Goal: Check status: Check status

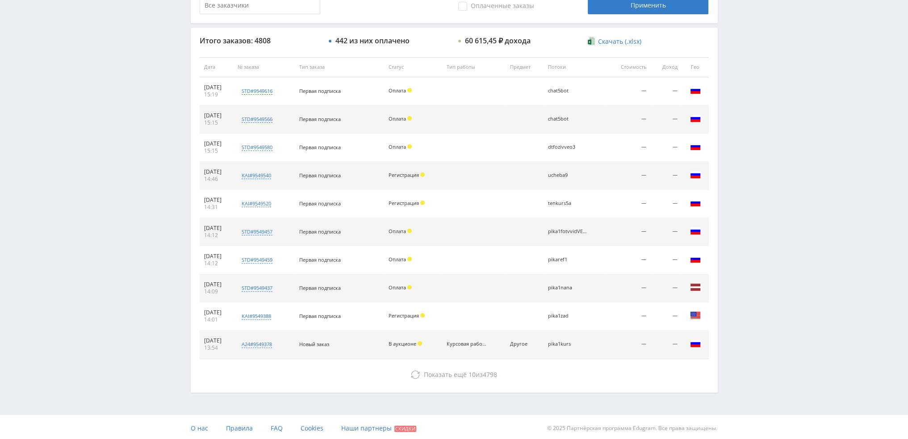
scroll to position [309, 0]
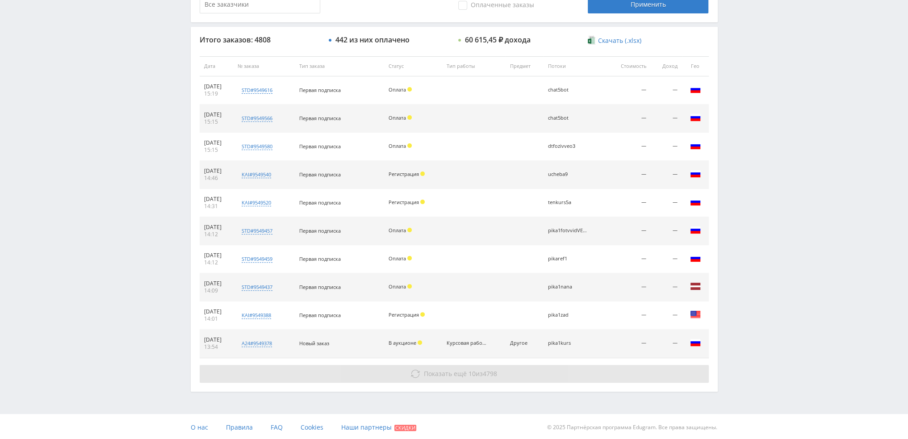
click at [438, 367] on button "Показать ещё 10 из 4798" at bounding box center [454, 374] width 509 height 18
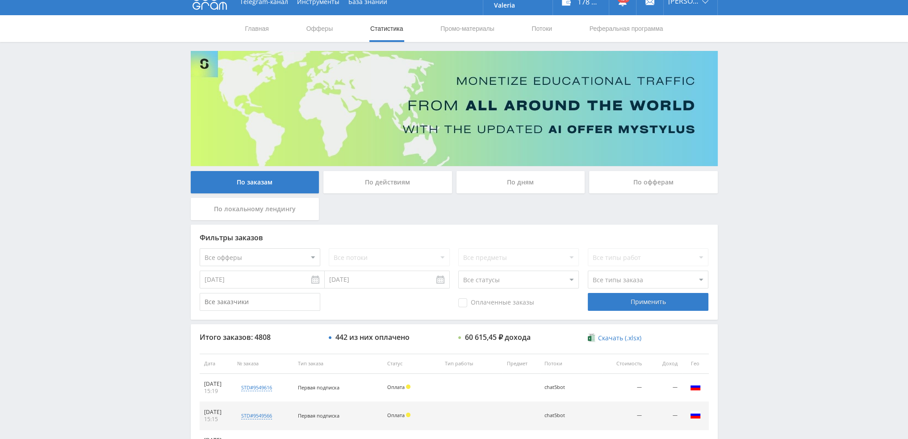
scroll to position [0, 0]
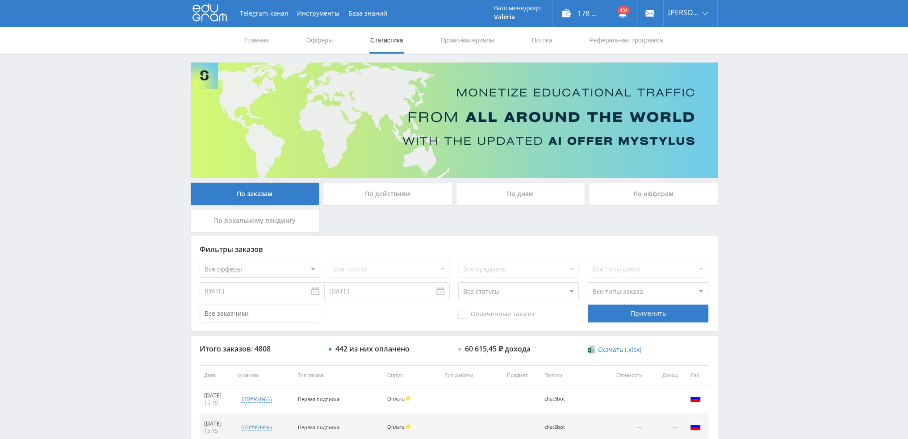
click at [537, 192] on div "По дням" at bounding box center [520, 194] width 129 height 22
click at [0, 0] on input "По дням" at bounding box center [0, 0] width 0 height 0
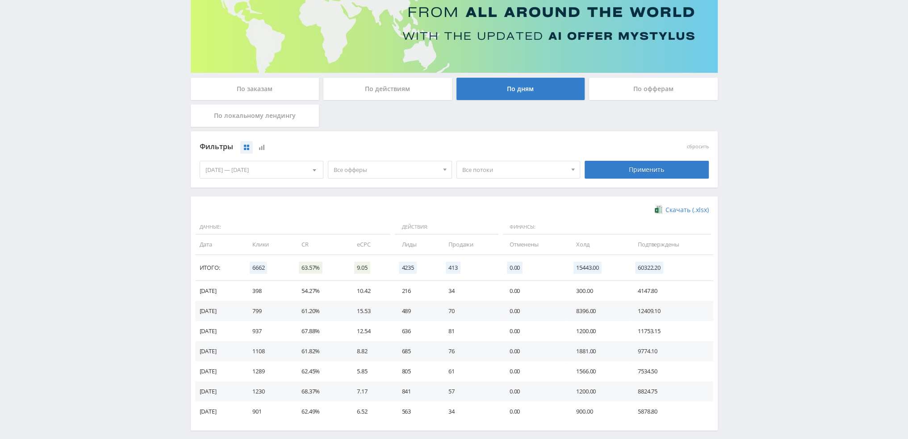
scroll to position [100, 0]
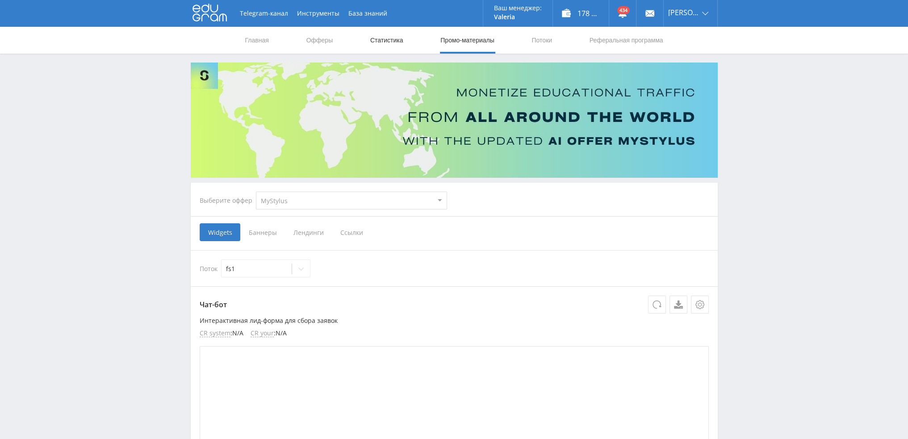
click at [371, 37] on link "Статистика" at bounding box center [386, 40] width 35 height 27
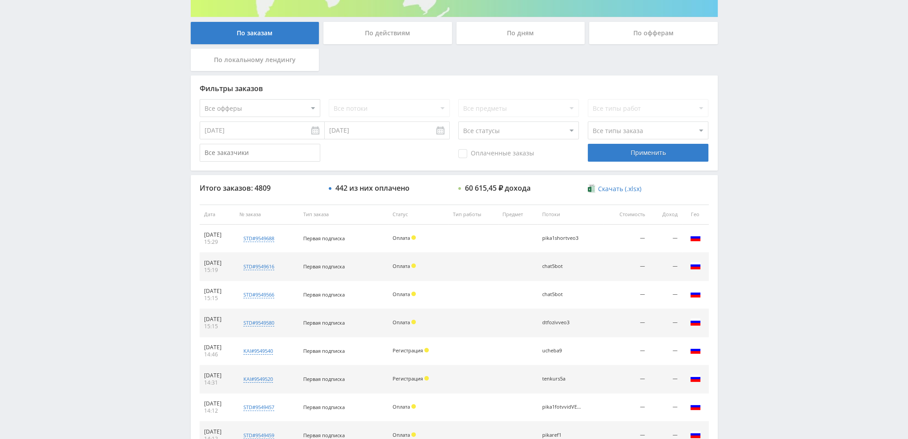
scroll to position [179, 0]
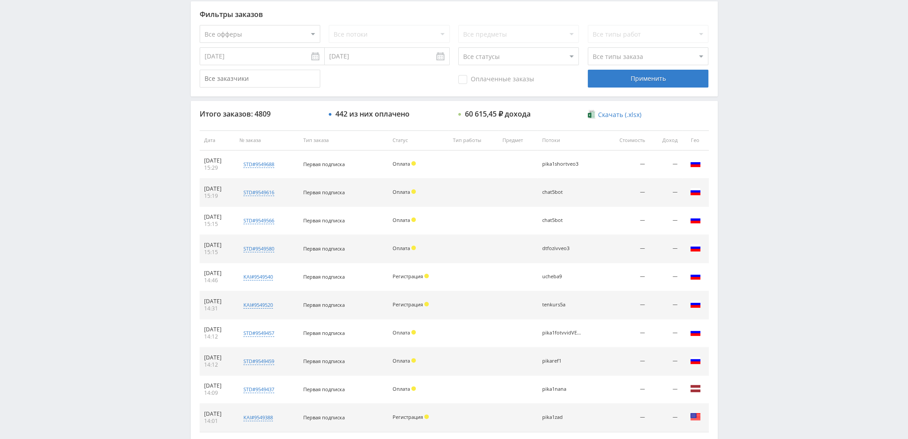
scroll to position [268, 0]
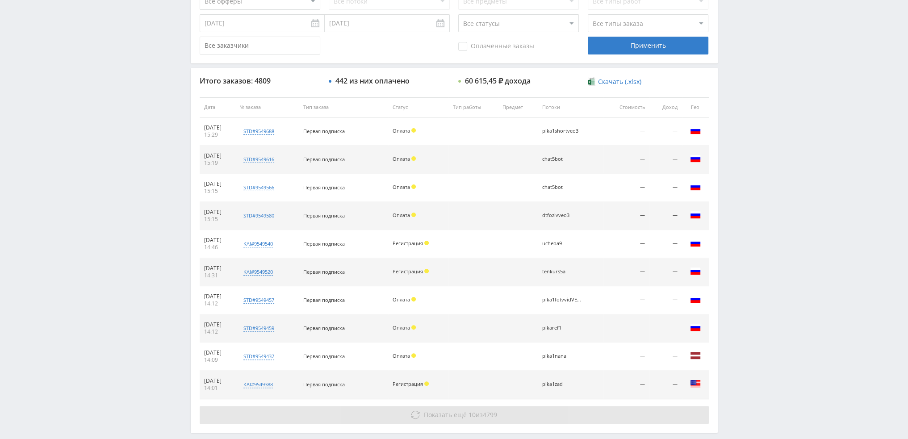
click at [454, 416] on span "Показать ещё" at bounding box center [445, 414] width 43 height 8
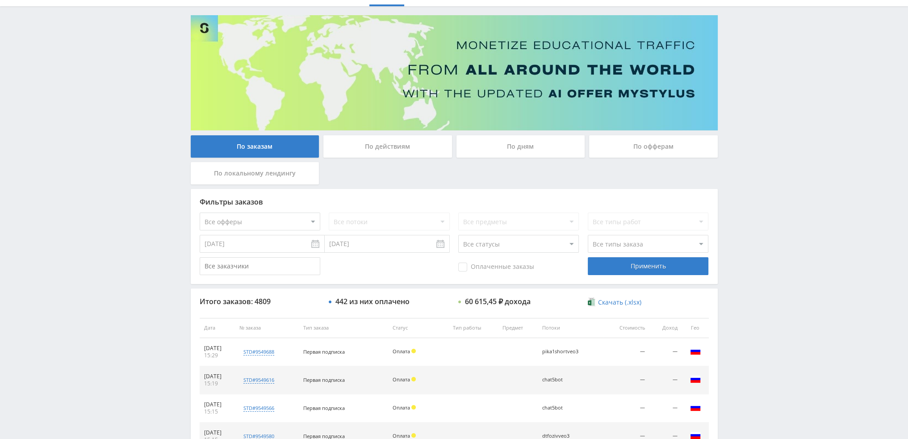
scroll to position [45, 0]
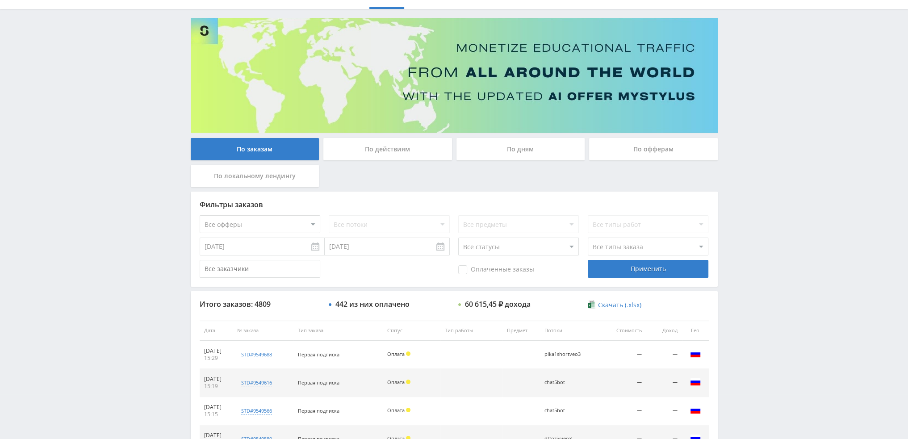
click at [497, 151] on div "По дням" at bounding box center [520, 149] width 129 height 22
click at [0, 0] on input "По дням" at bounding box center [0, 0] width 0 height 0
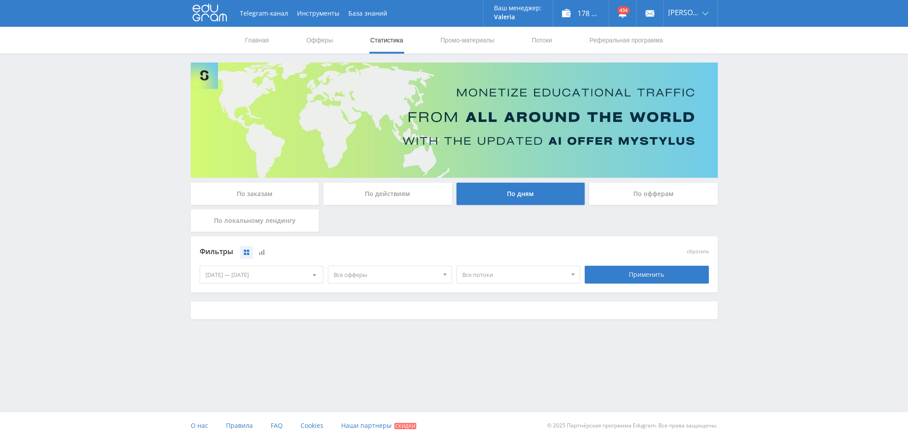
scroll to position [0, 0]
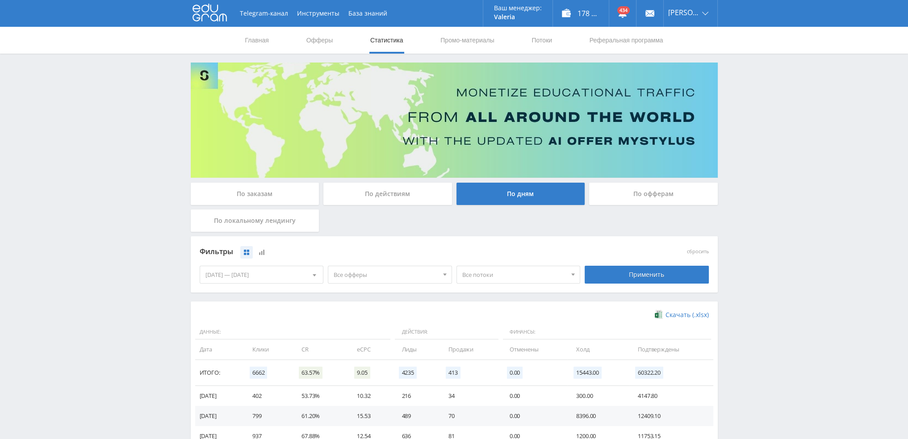
click at [361, 275] on span "Все офферы" at bounding box center [385, 274] width 104 height 17
click at [356, 367] on button "Study AI (RevShare)" at bounding box center [389, 368] width 123 height 12
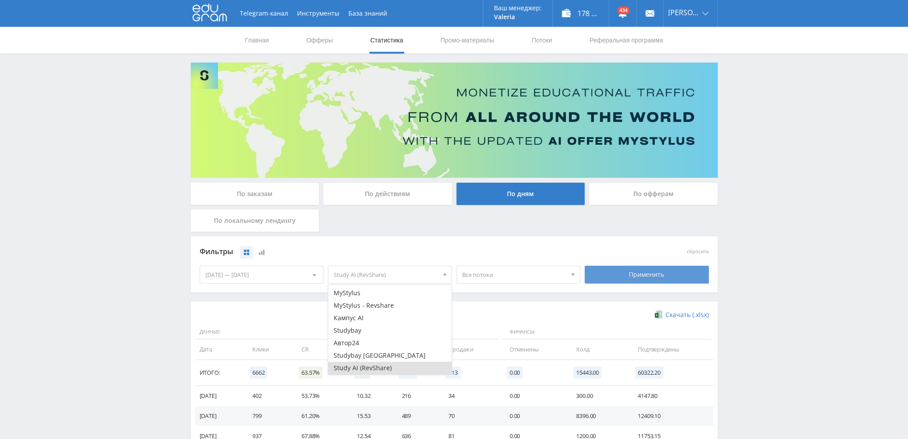
click at [637, 279] on div "Применить" at bounding box center [646, 275] width 124 height 18
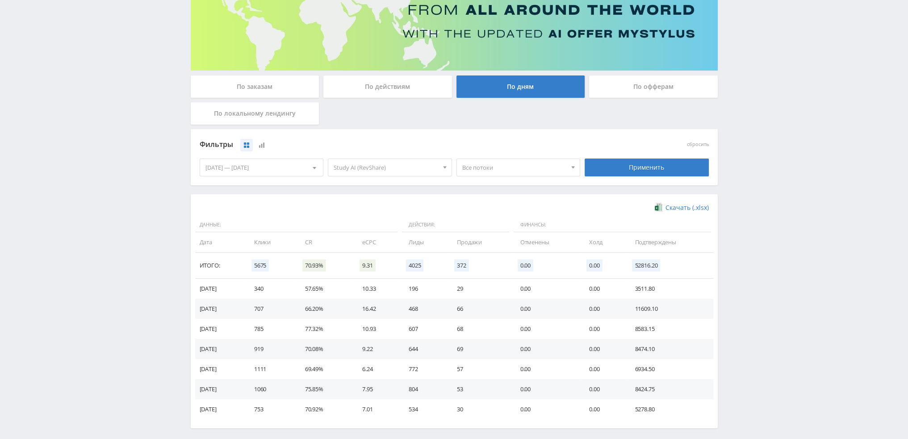
scroll to position [145, 0]
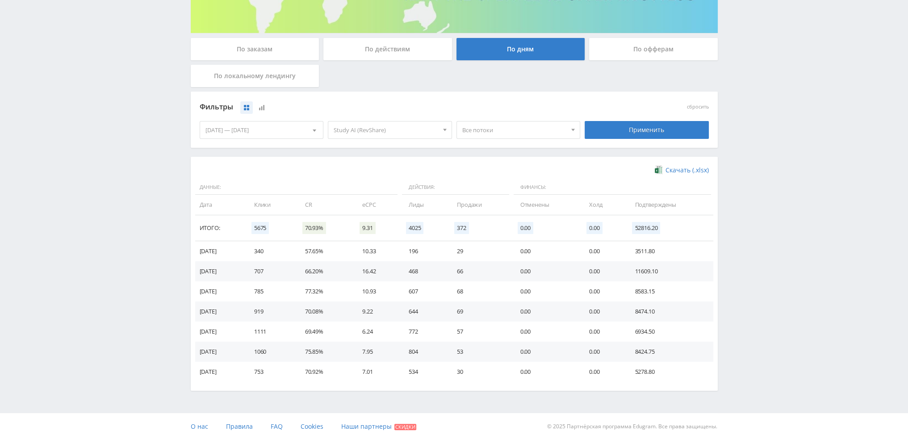
click at [484, 130] on span "Все потоки" at bounding box center [514, 129] width 104 height 17
click at [493, 170] on button "pika3veo3" at bounding box center [518, 169] width 123 height 12
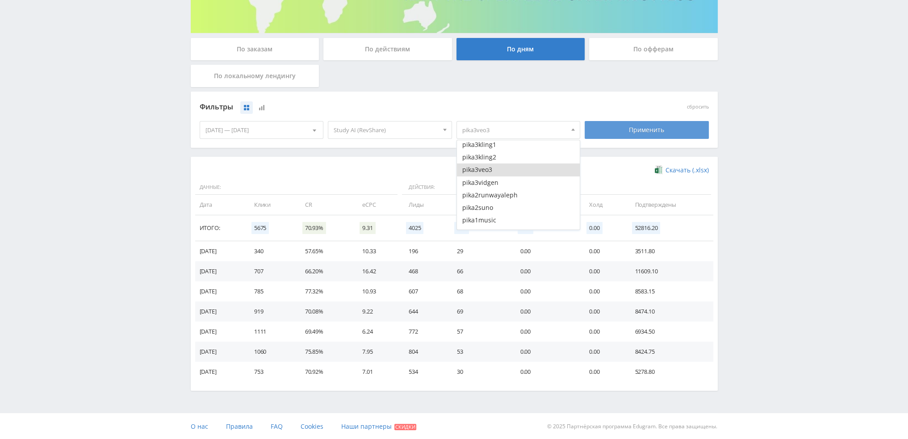
click at [645, 130] on div "Применить" at bounding box center [646, 130] width 124 height 18
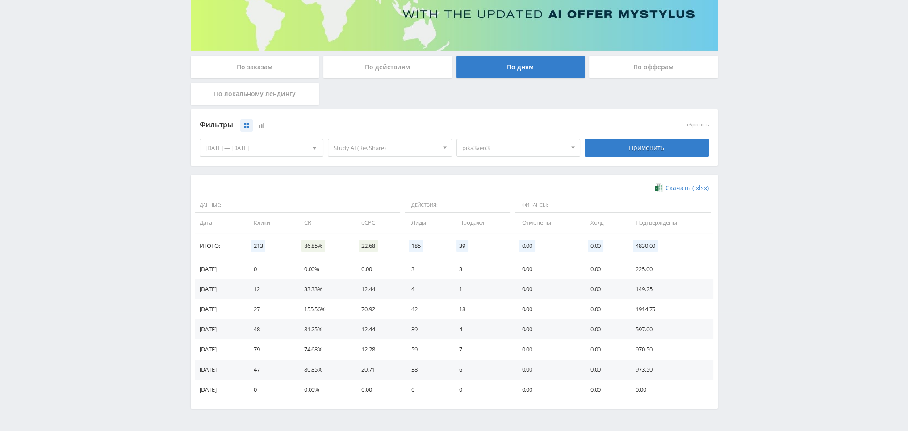
scroll to position [145, 0]
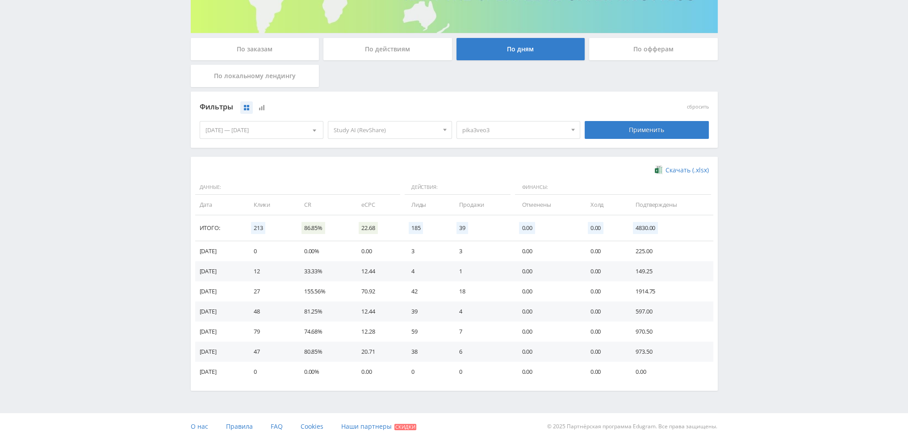
click at [494, 129] on span "pika3veo3" at bounding box center [514, 129] width 104 height 17
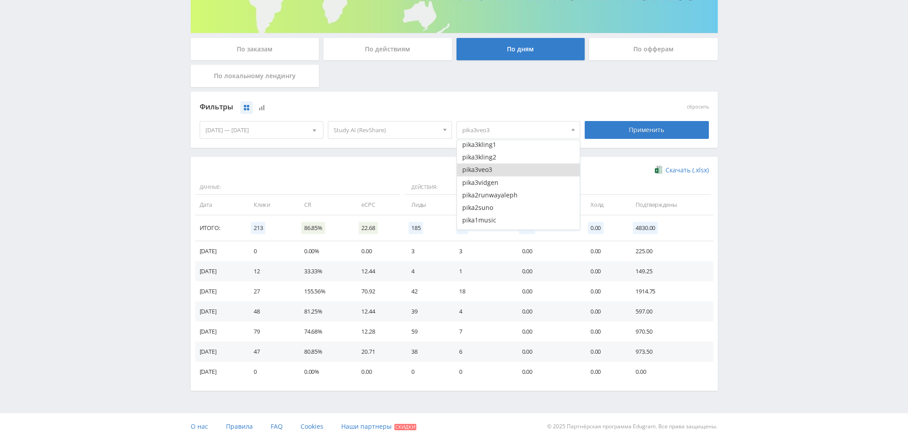
click at [480, 168] on button "pika3veo3" at bounding box center [518, 169] width 123 height 12
click at [507, 212] on button "pika1fotvvidVEO3" at bounding box center [518, 210] width 123 height 12
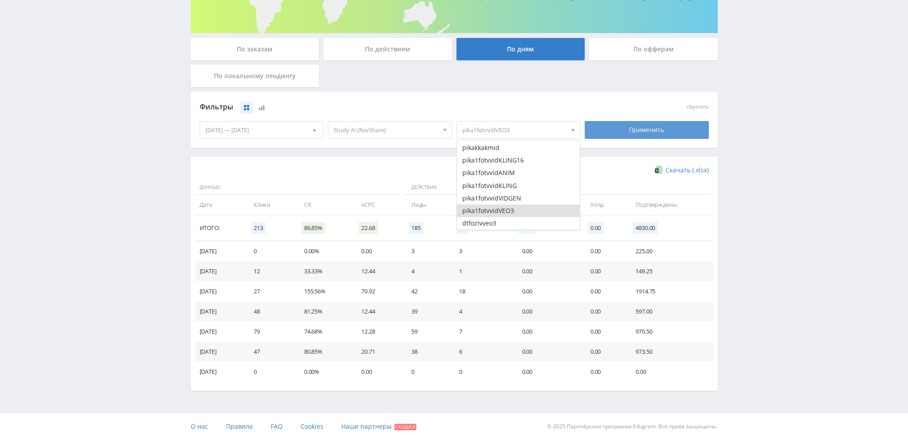
click at [626, 128] on div "Применить" at bounding box center [646, 130] width 124 height 18
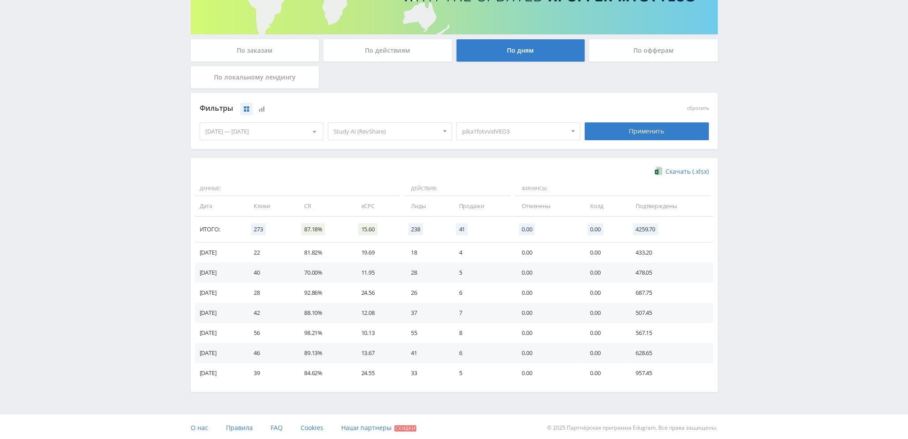
scroll to position [145, 0]
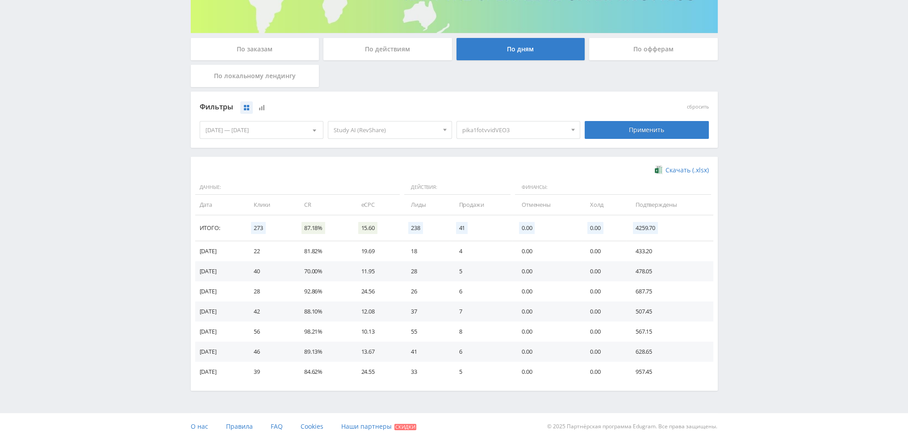
click at [239, 130] on div "14.09.2025 — 20.09.2025" at bounding box center [261, 129] width 123 height 17
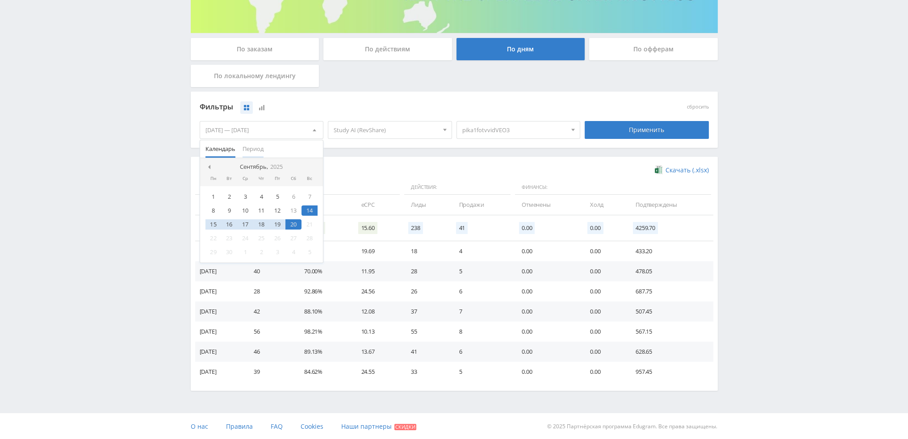
click at [255, 149] on span "Период" at bounding box center [252, 148] width 21 height 17
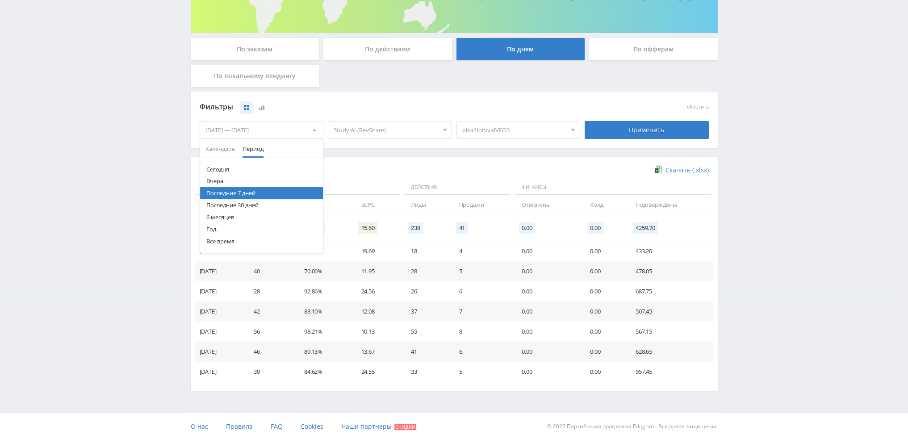
click at [229, 205] on button "Последние 30 дней" at bounding box center [261, 205] width 123 height 12
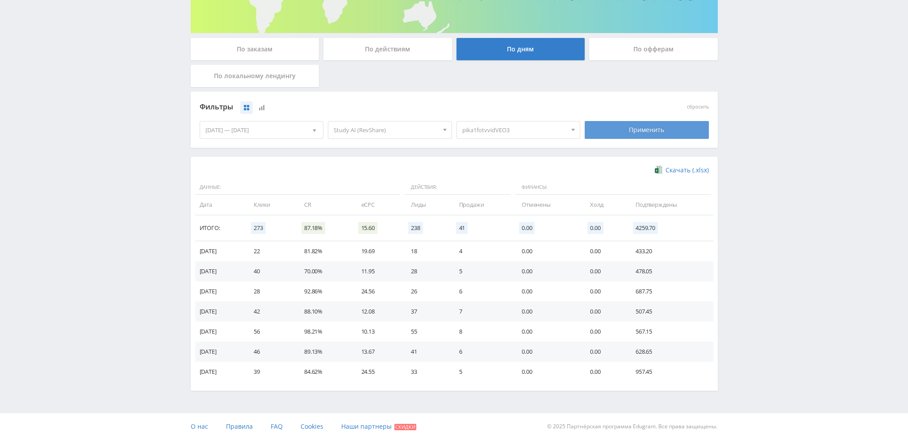
click at [663, 131] on div "Применить" at bounding box center [646, 130] width 124 height 18
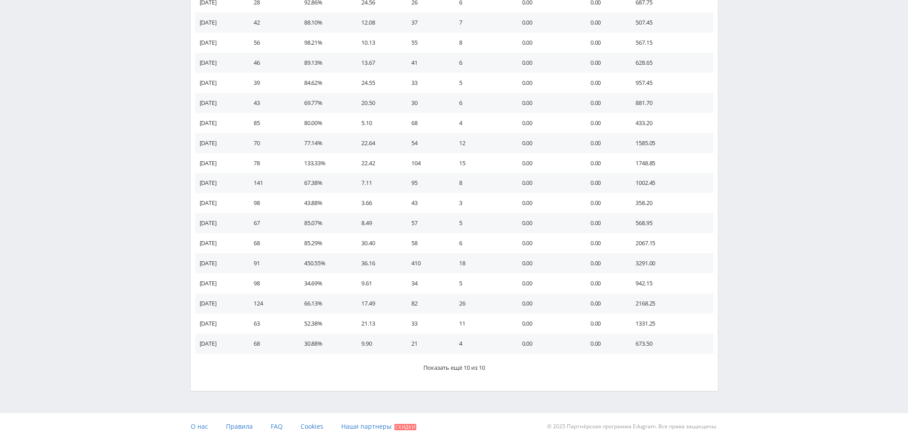
scroll to position [434, 0]
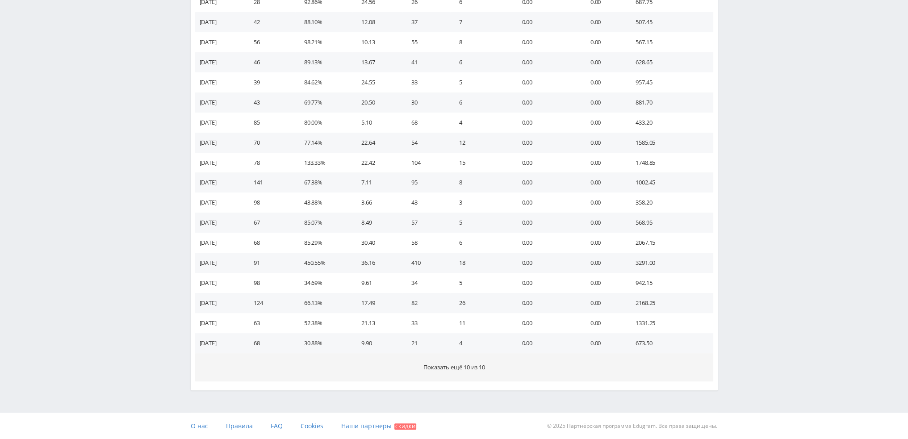
click at [433, 366] on span "Показать ещё 10 из 10" at bounding box center [454, 367] width 62 height 8
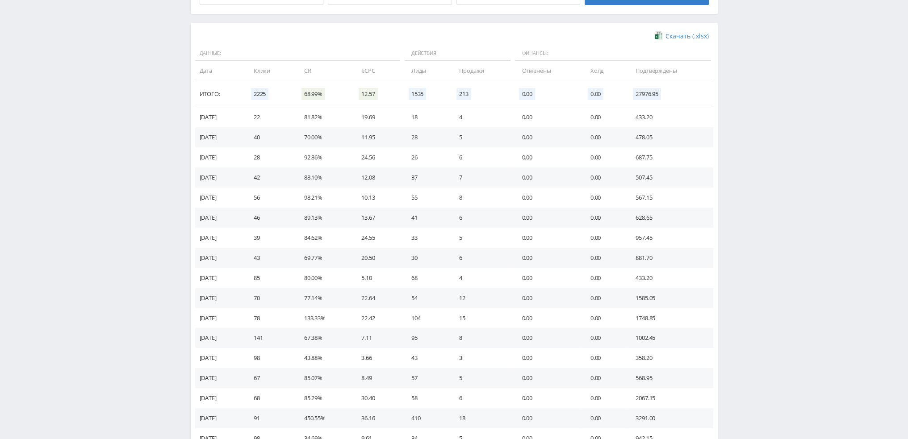
scroll to position [249, 0]
